Goal: Contribute content: Add original content to the website for others to see

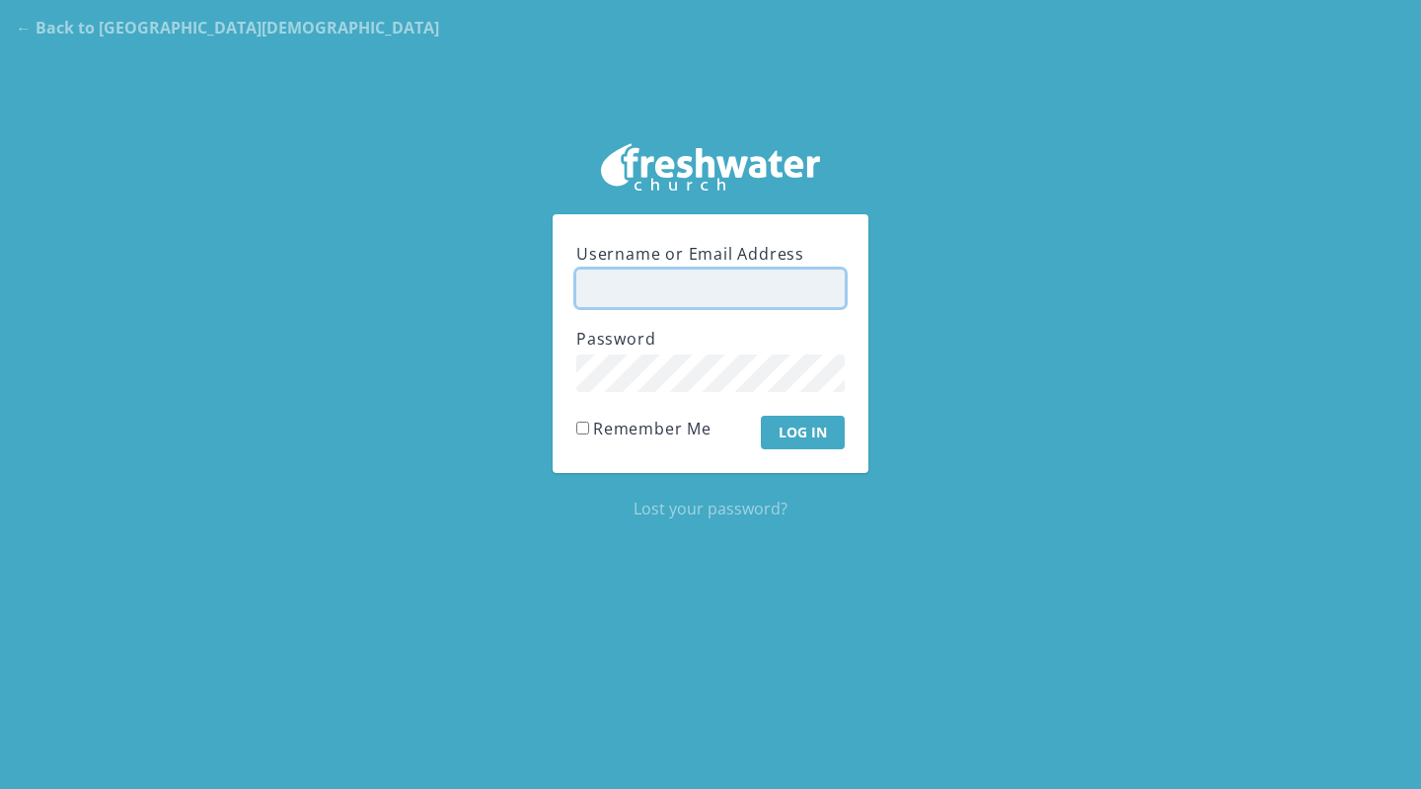
type input "[PERSON_NAME]"
click at [794, 425] on input "Log In" at bounding box center [803, 433] width 84 height 34
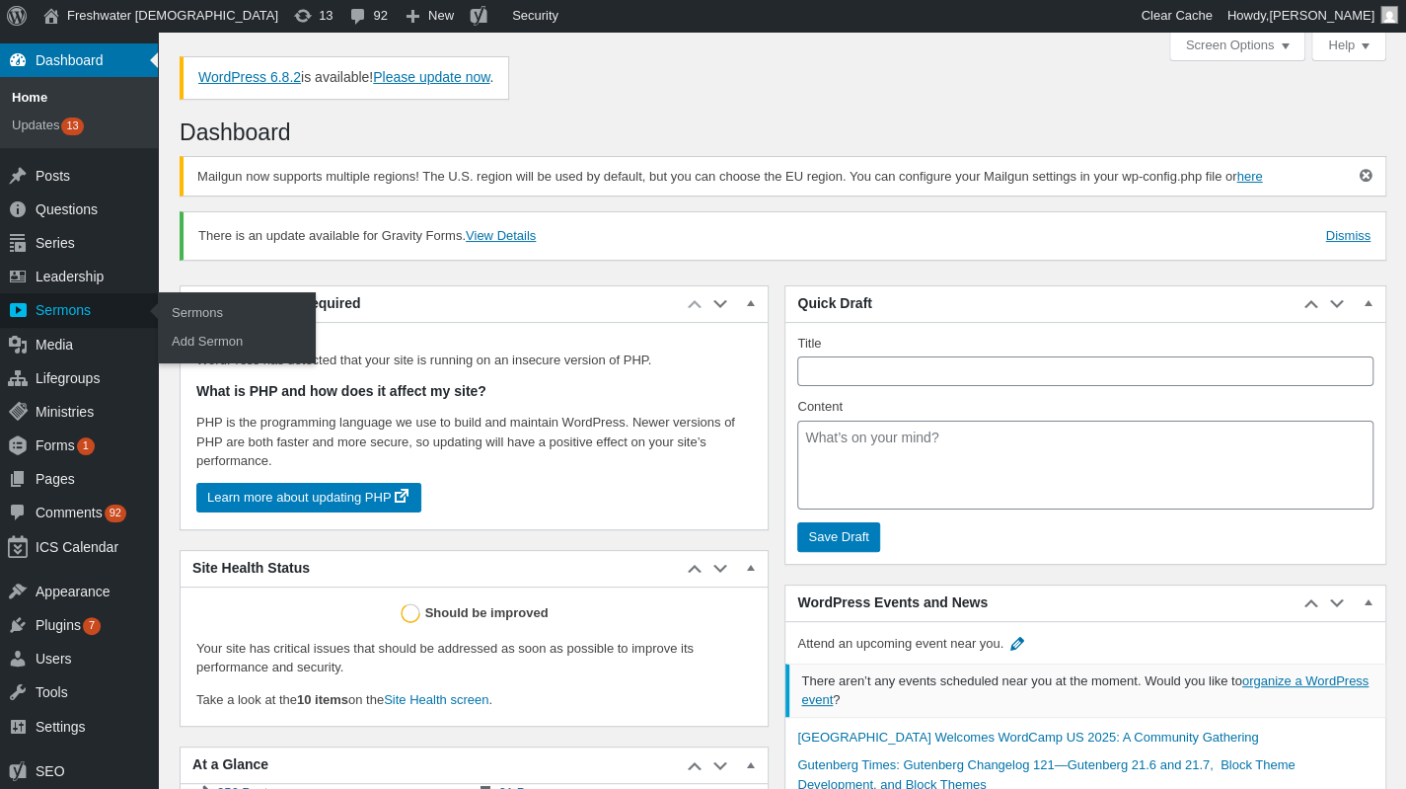
click at [63, 315] on div "Sermons" at bounding box center [79, 310] width 158 height 34
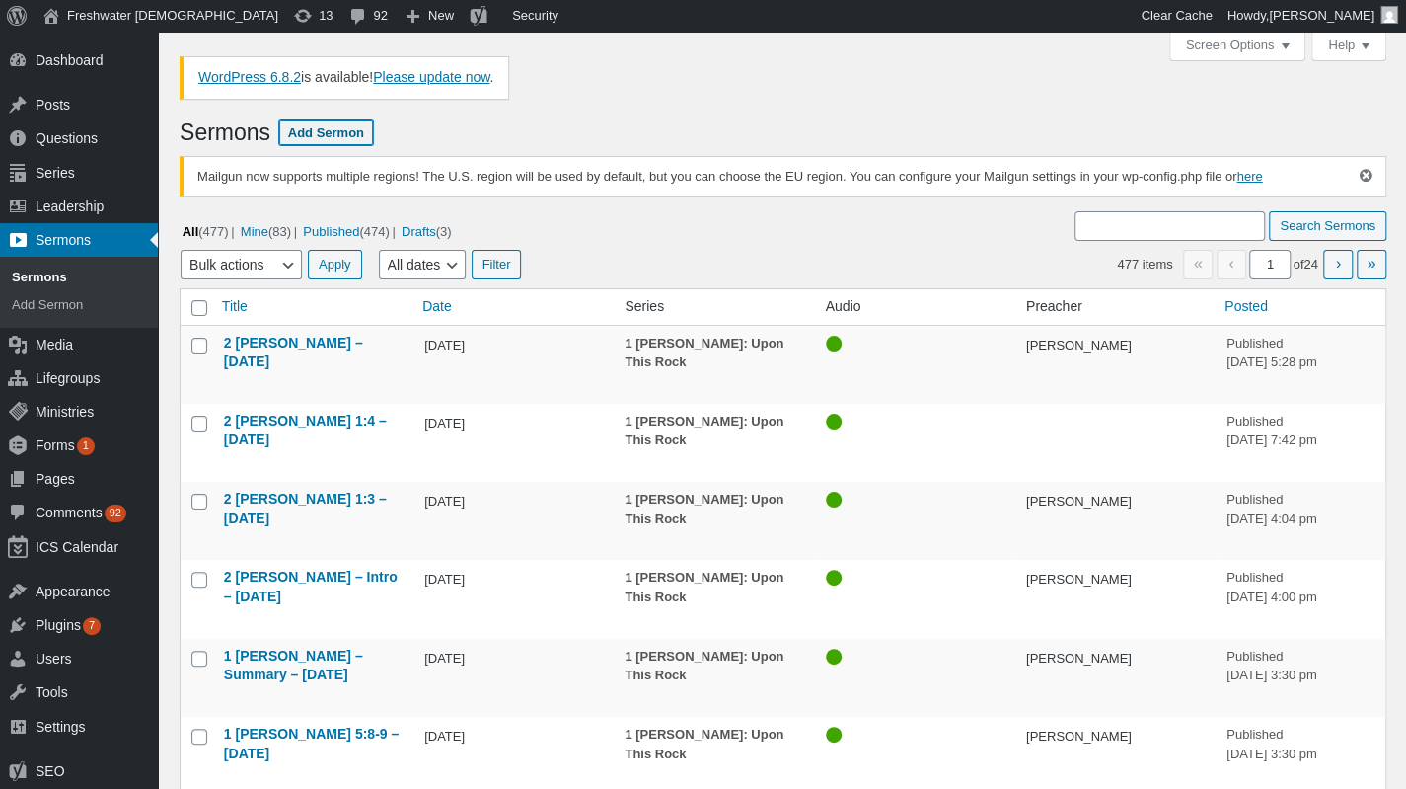
click at [336, 133] on link "Add Sermon" at bounding box center [326, 132] width 94 height 25
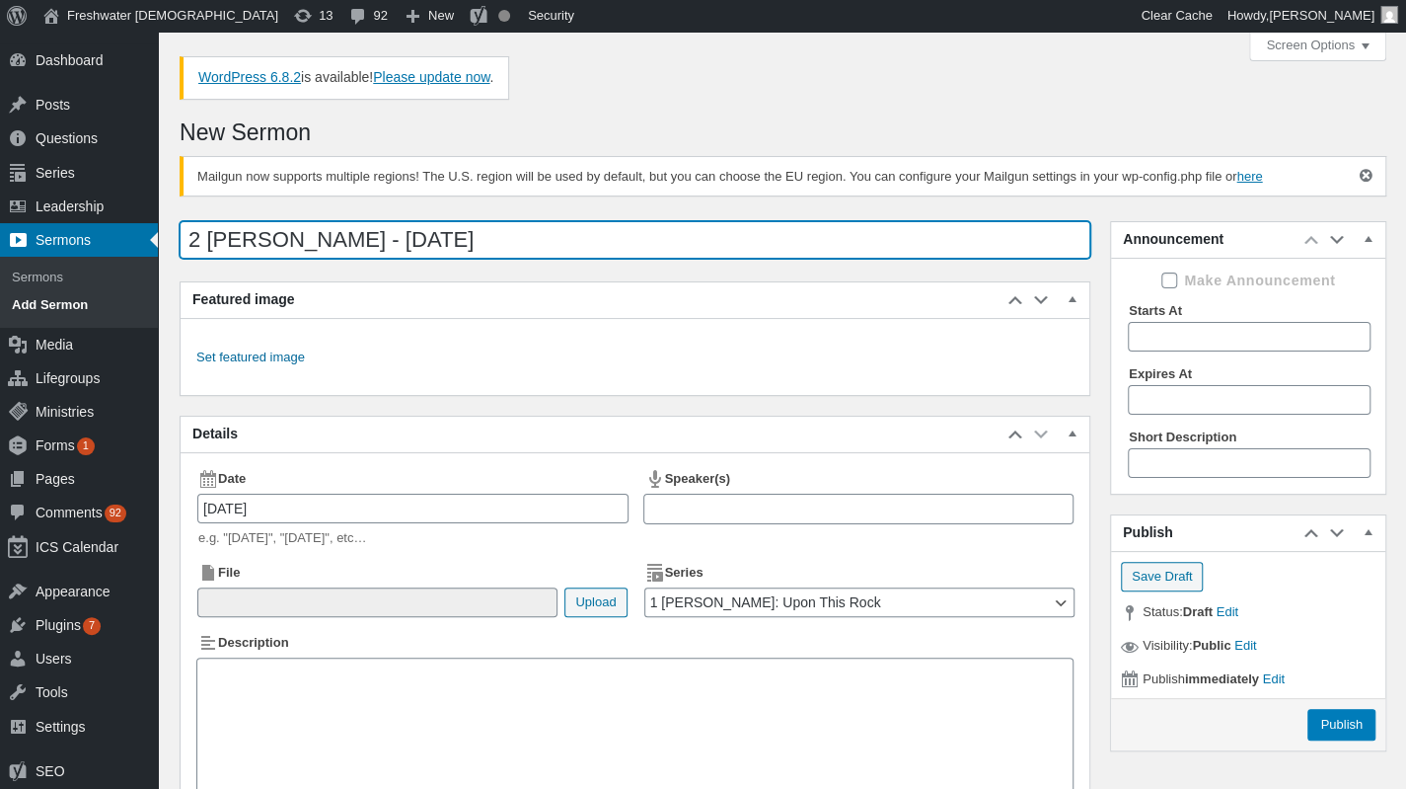
type input "2 [PERSON_NAME] - [DATE]"
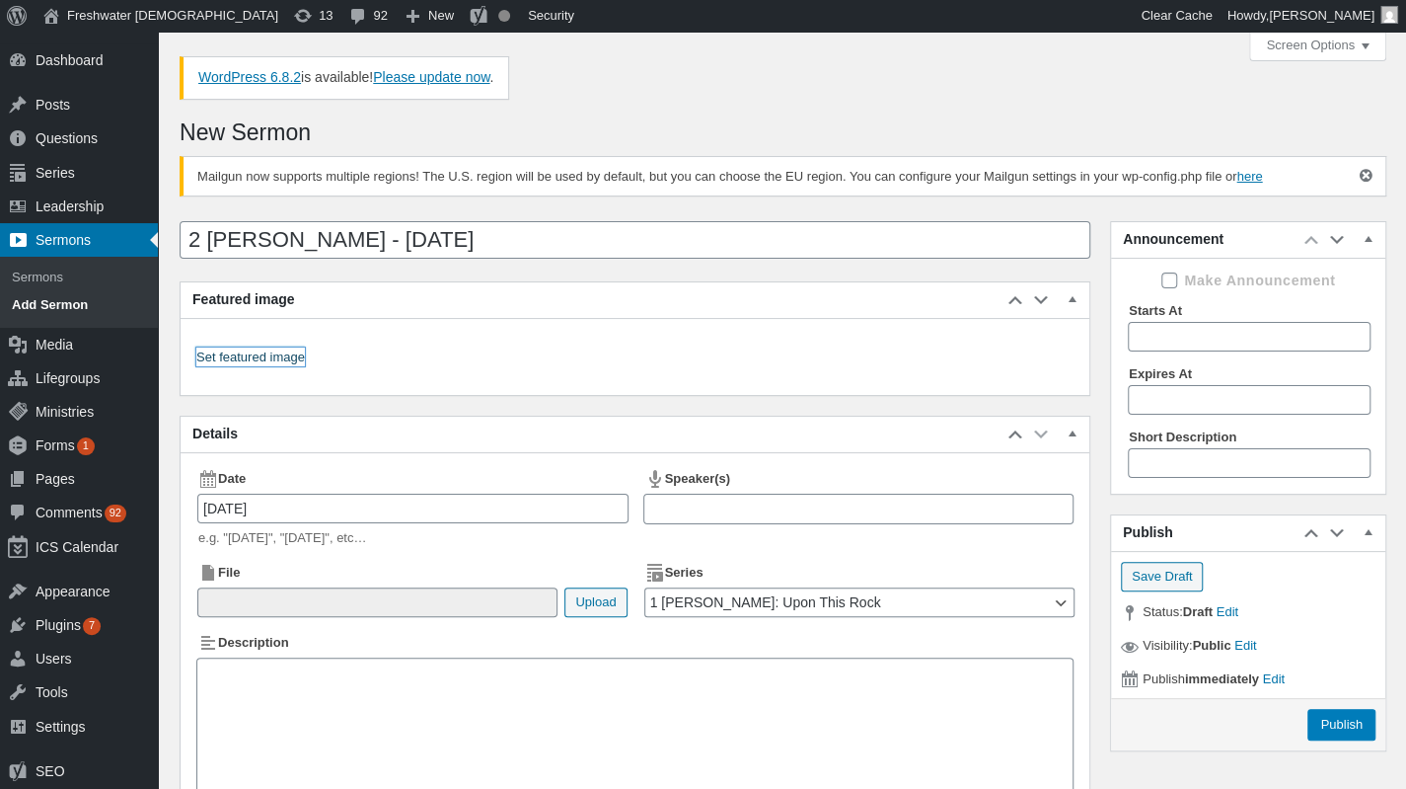
click at [266, 349] on link "Set featured image" at bounding box center [250, 357] width 109 height 20
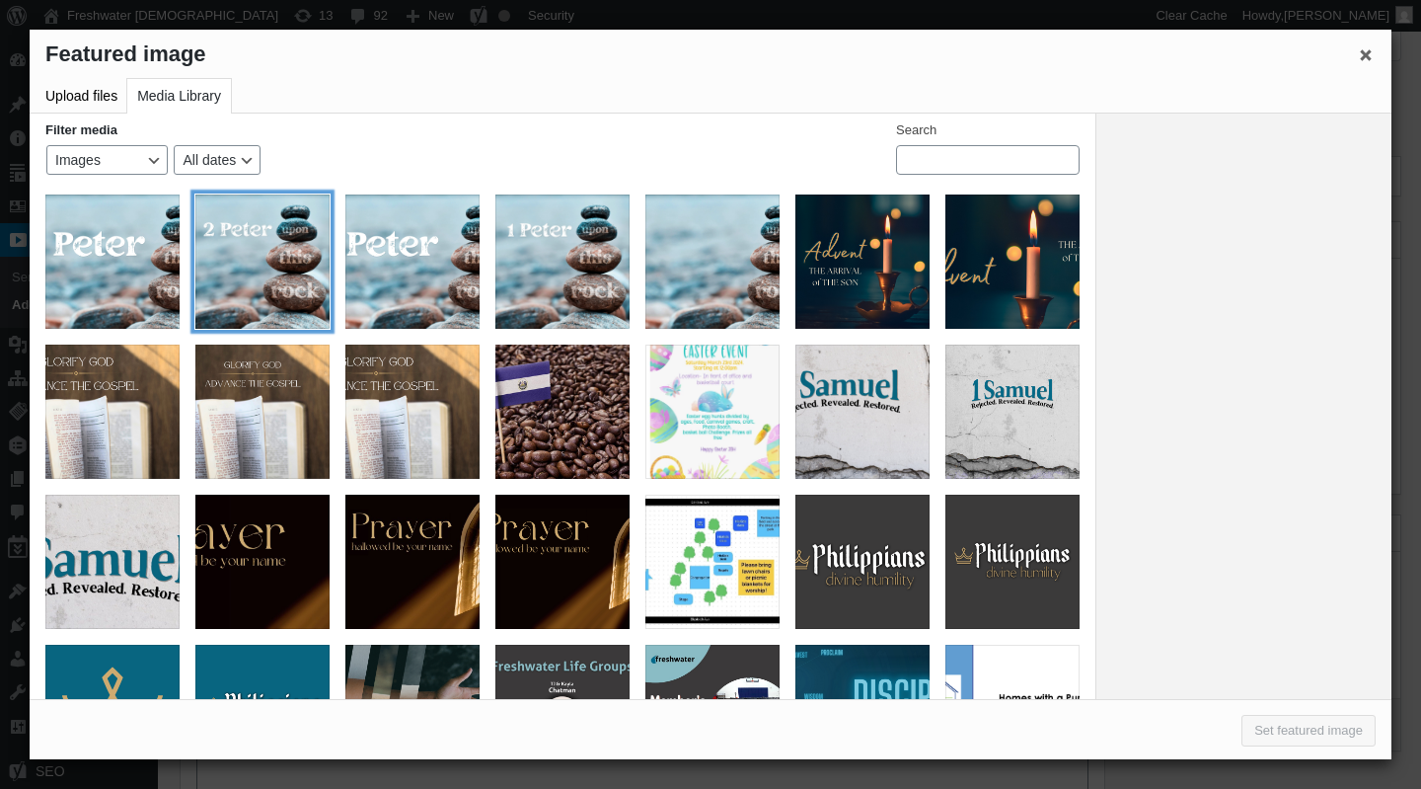
click at [265, 241] on div "2 Peter Graphic Social Media" at bounding box center [262, 261] width 134 height 134
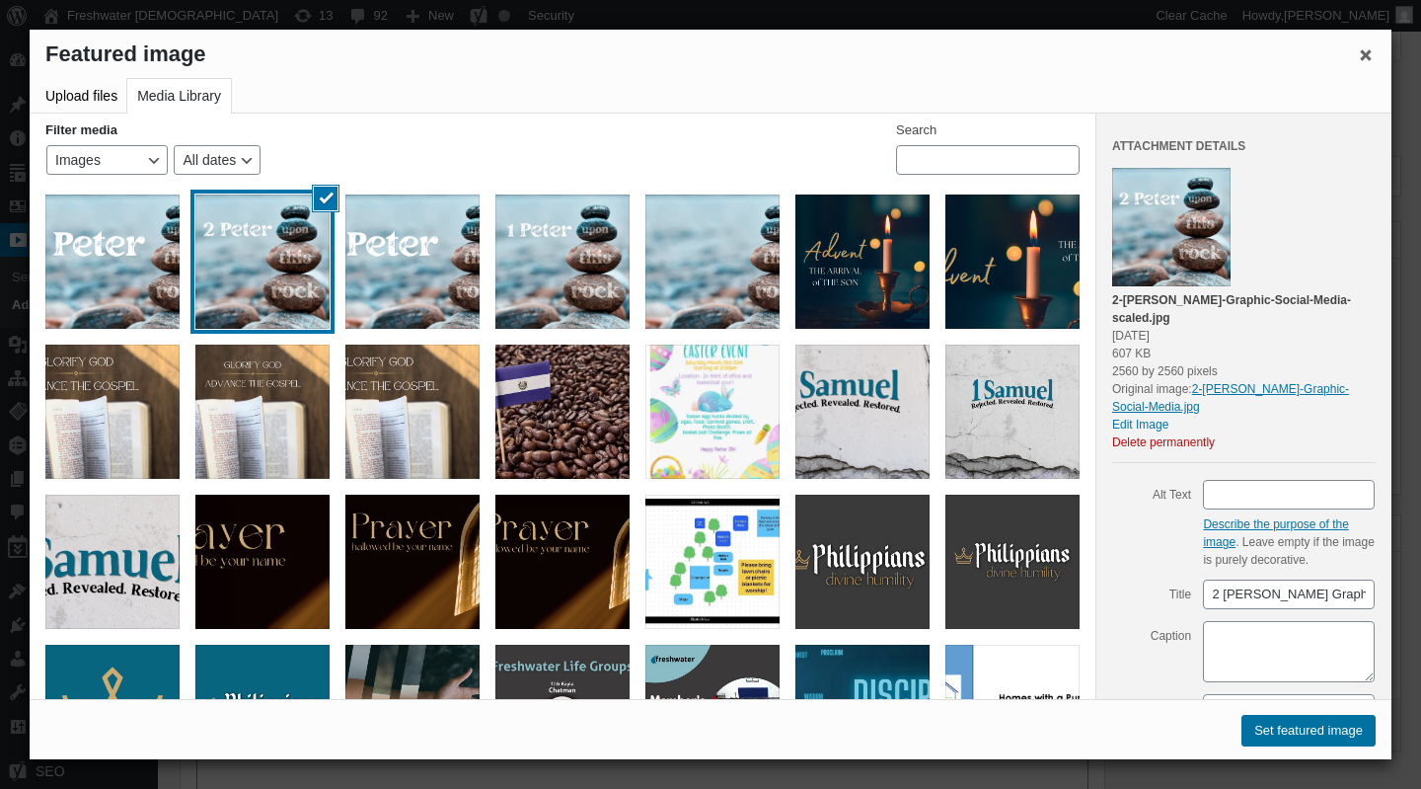
click at [1335, 731] on button "Set featured image" at bounding box center [1309, 731] width 134 height 32
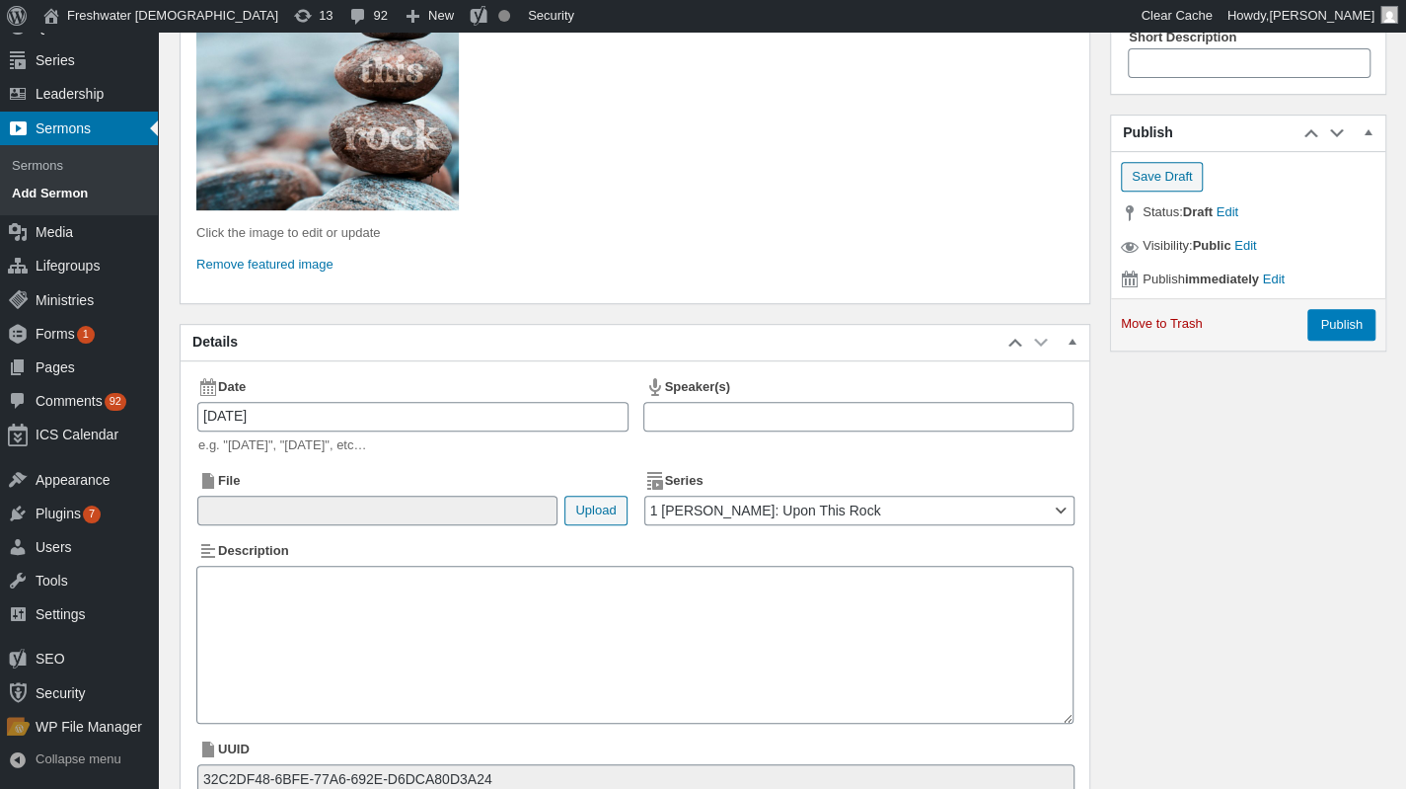
scroll to position [402, 0]
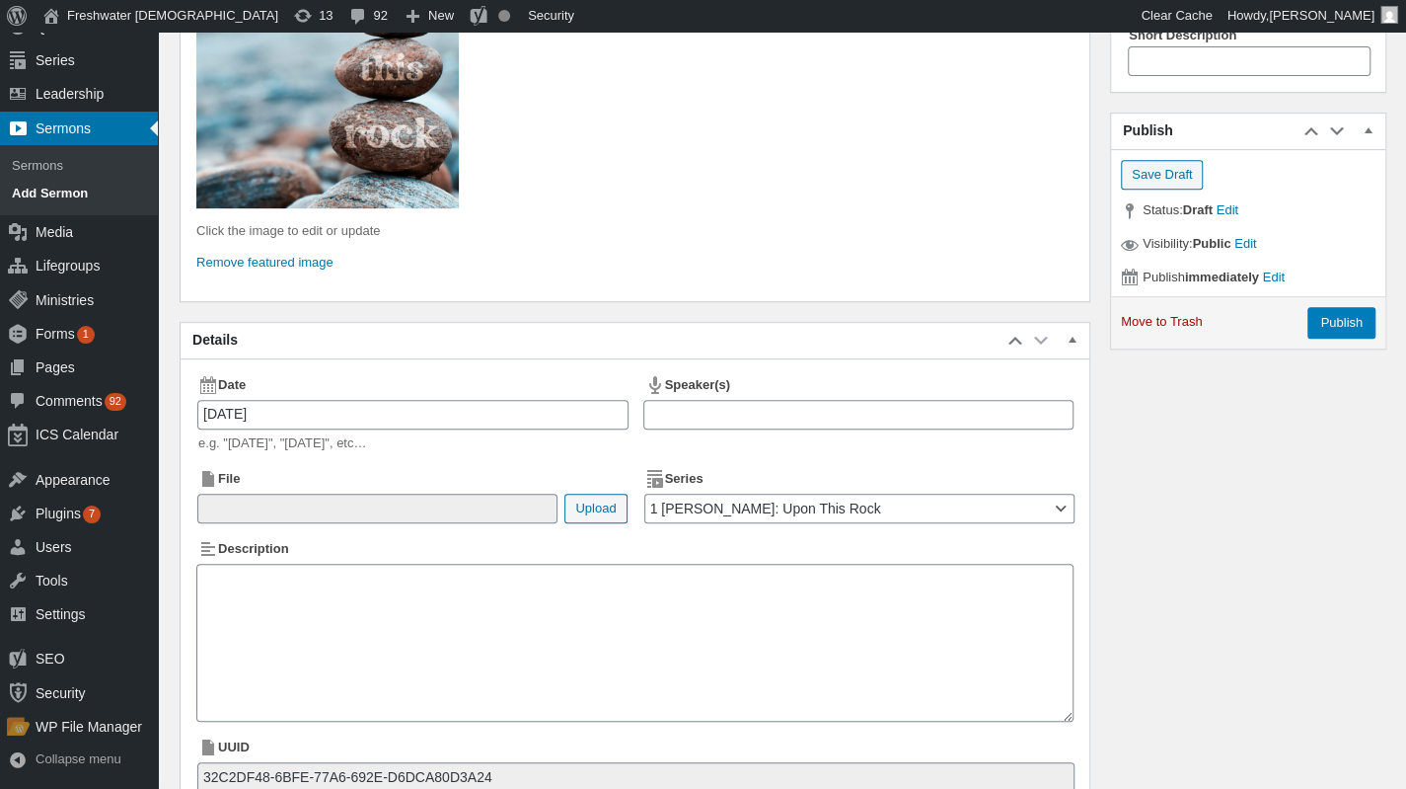
click at [872, 413] on div at bounding box center [858, 415] width 431 height 31
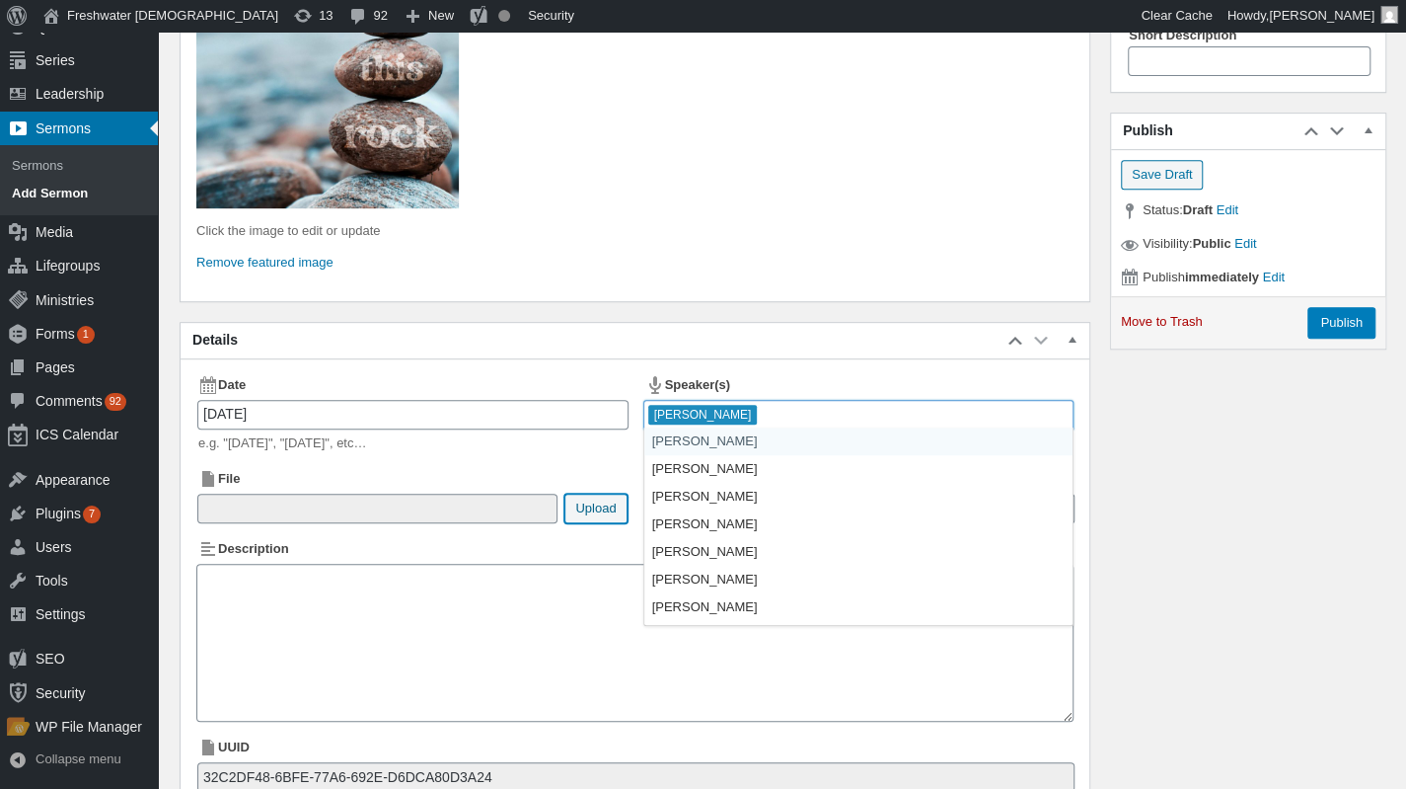
click at [594, 509] on button "Upload" at bounding box center [596, 508] width 62 height 30
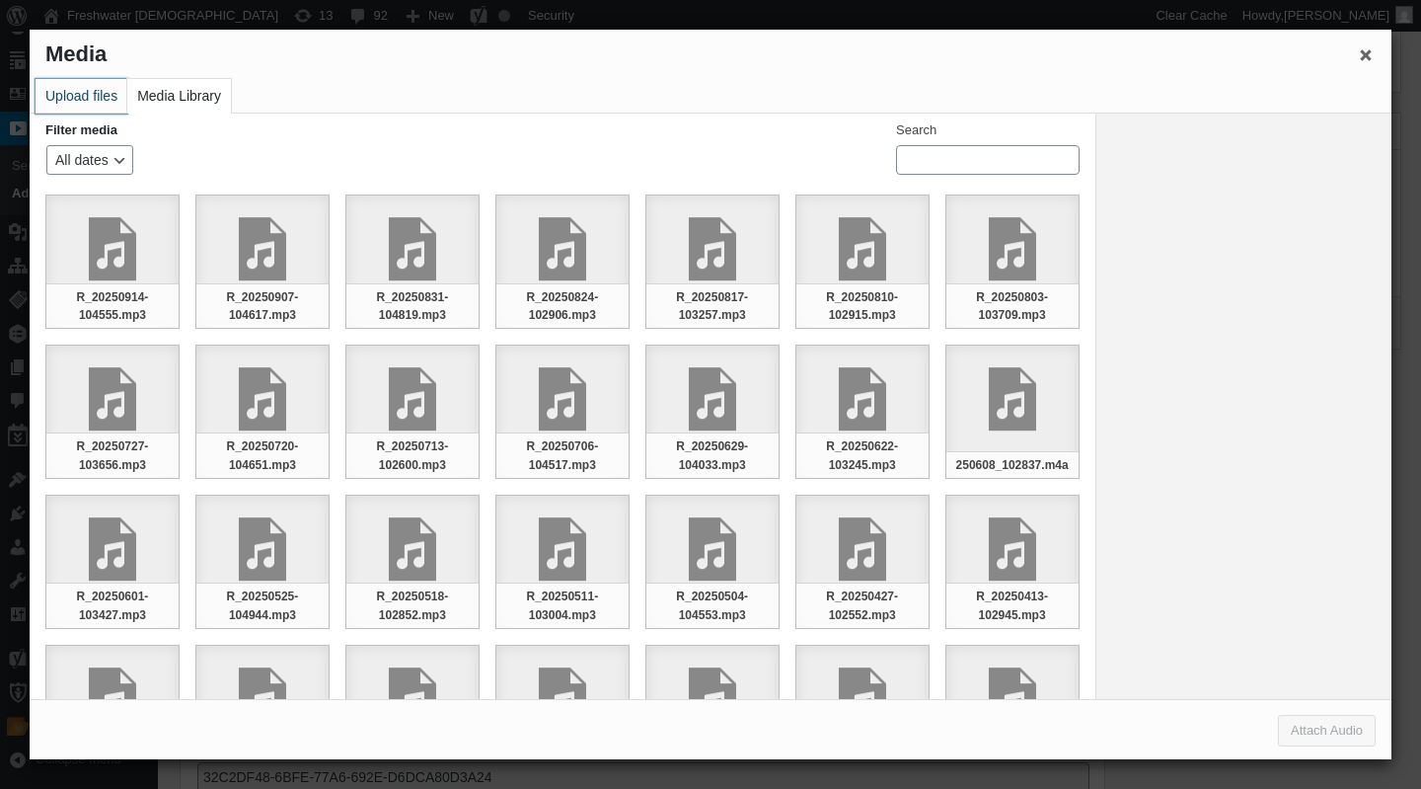
click at [63, 90] on button "Upload files" at bounding box center [82, 96] width 92 height 35
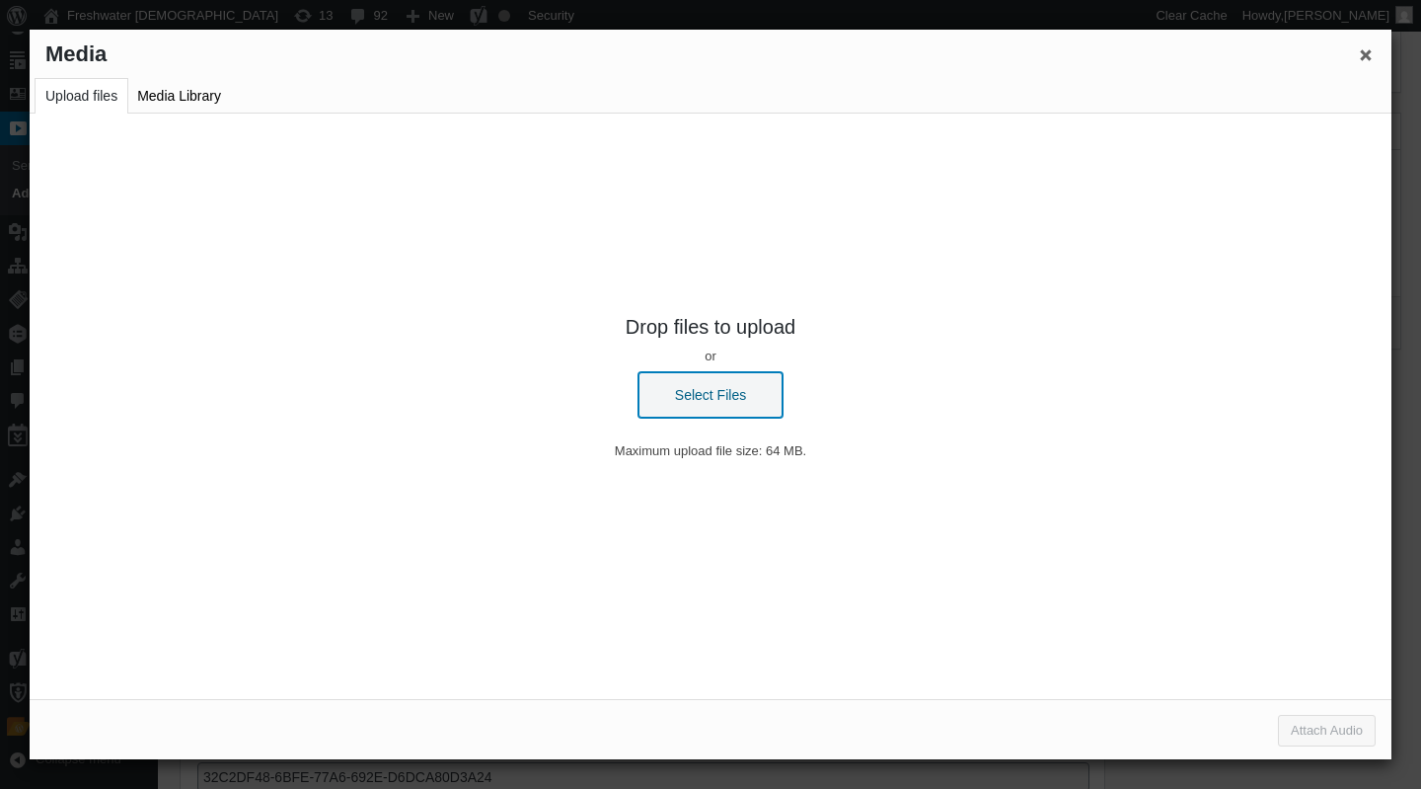
click at [717, 382] on button "Select Files" at bounding box center [711, 394] width 144 height 45
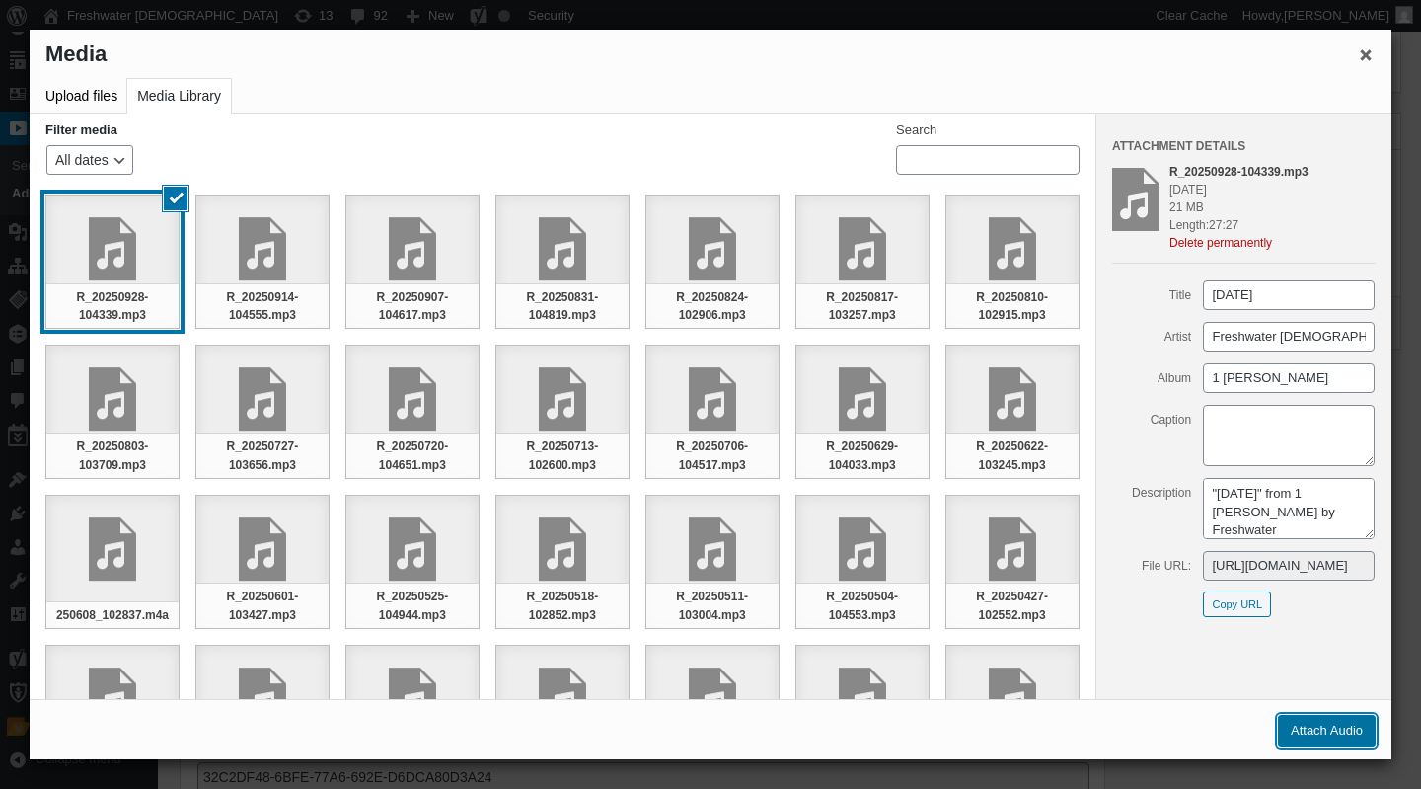
click at [1337, 730] on button "Attach Audio" at bounding box center [1327, 731] width 98 height 32
type input"] "/[DEMOGRAPHIC_DATA]/2025/09/R_20250928-104339.mp3"
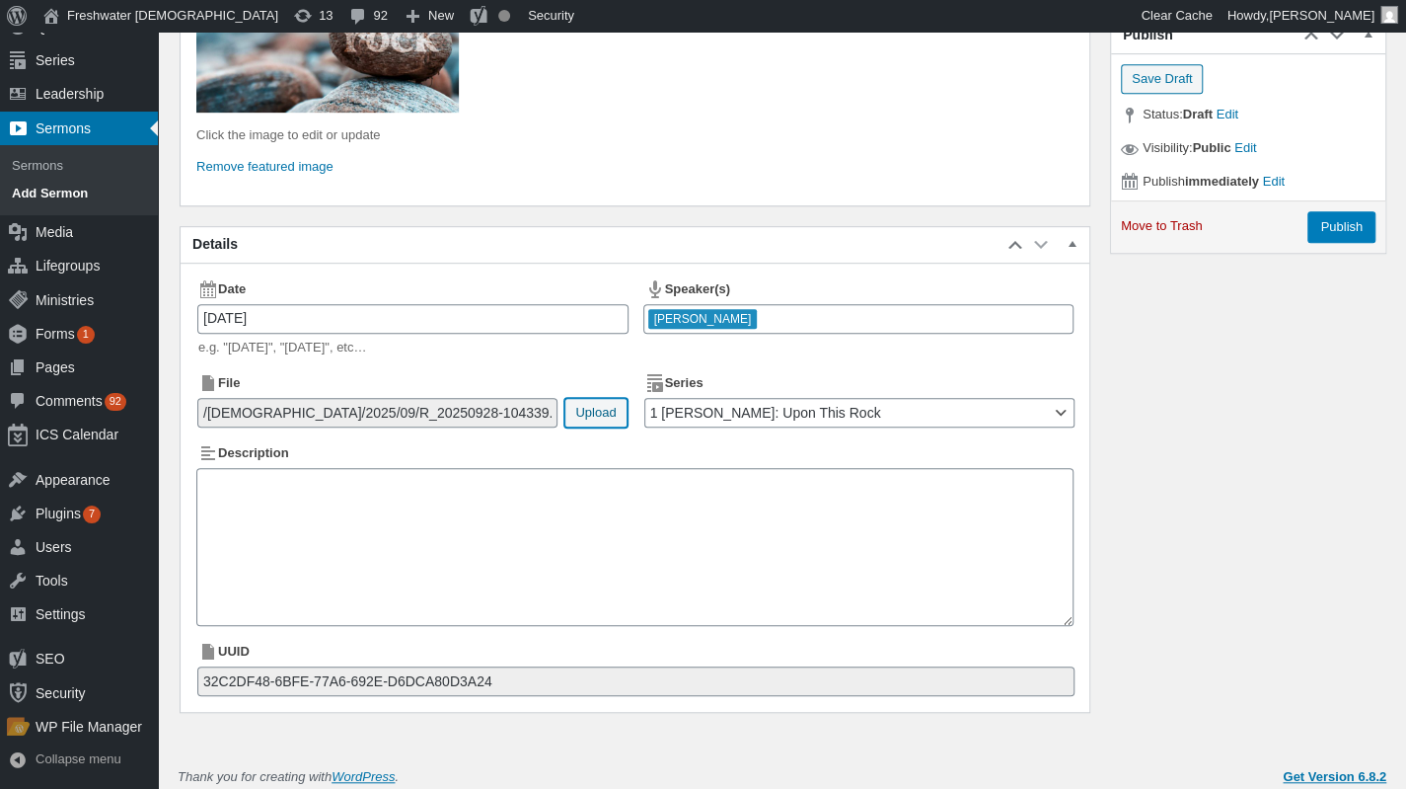
scroll to position [500, 0]
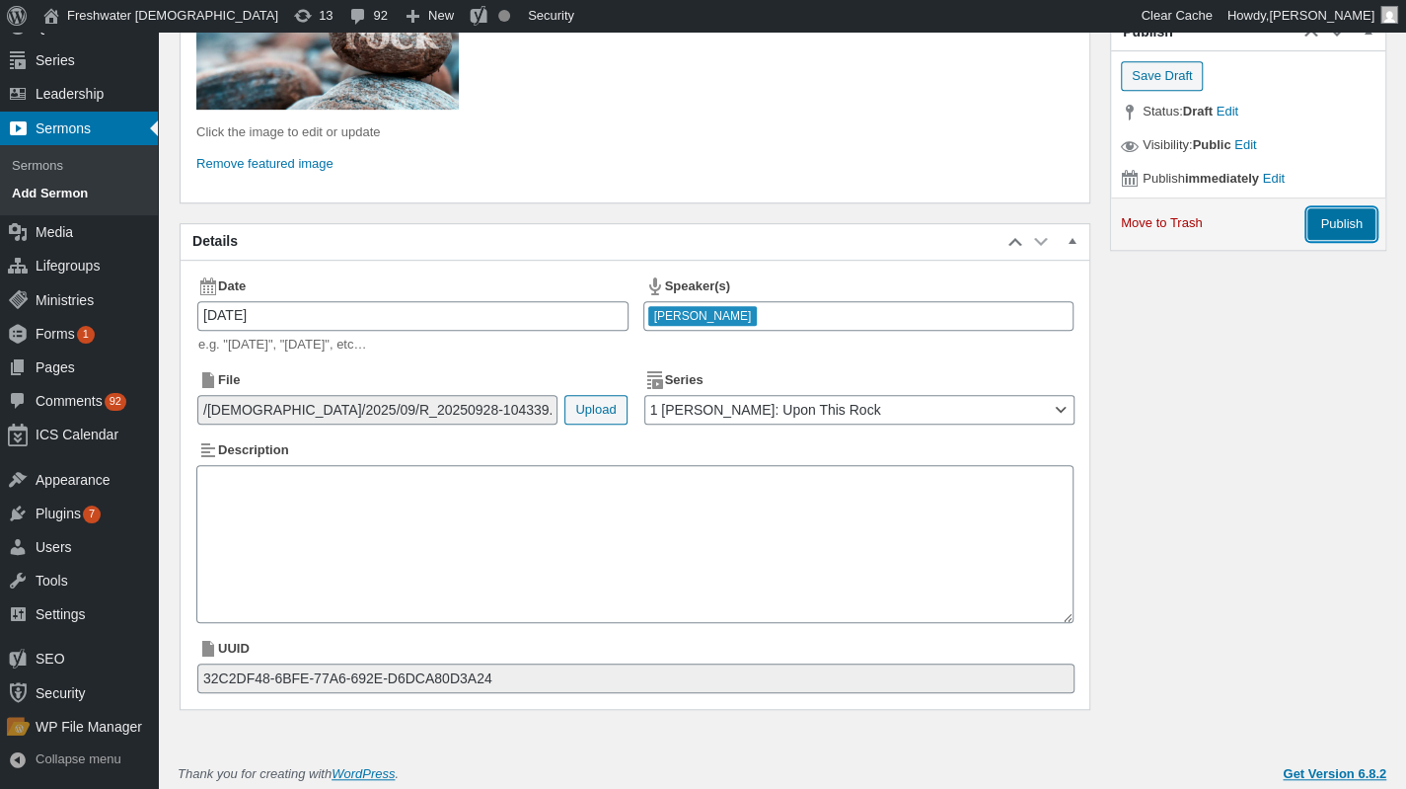
click at [1350, 219] on input "Publish" at bounding box center [1342, 224] width 68 height 32
